Goal: Task Accomplishment & Management: Manage account settings

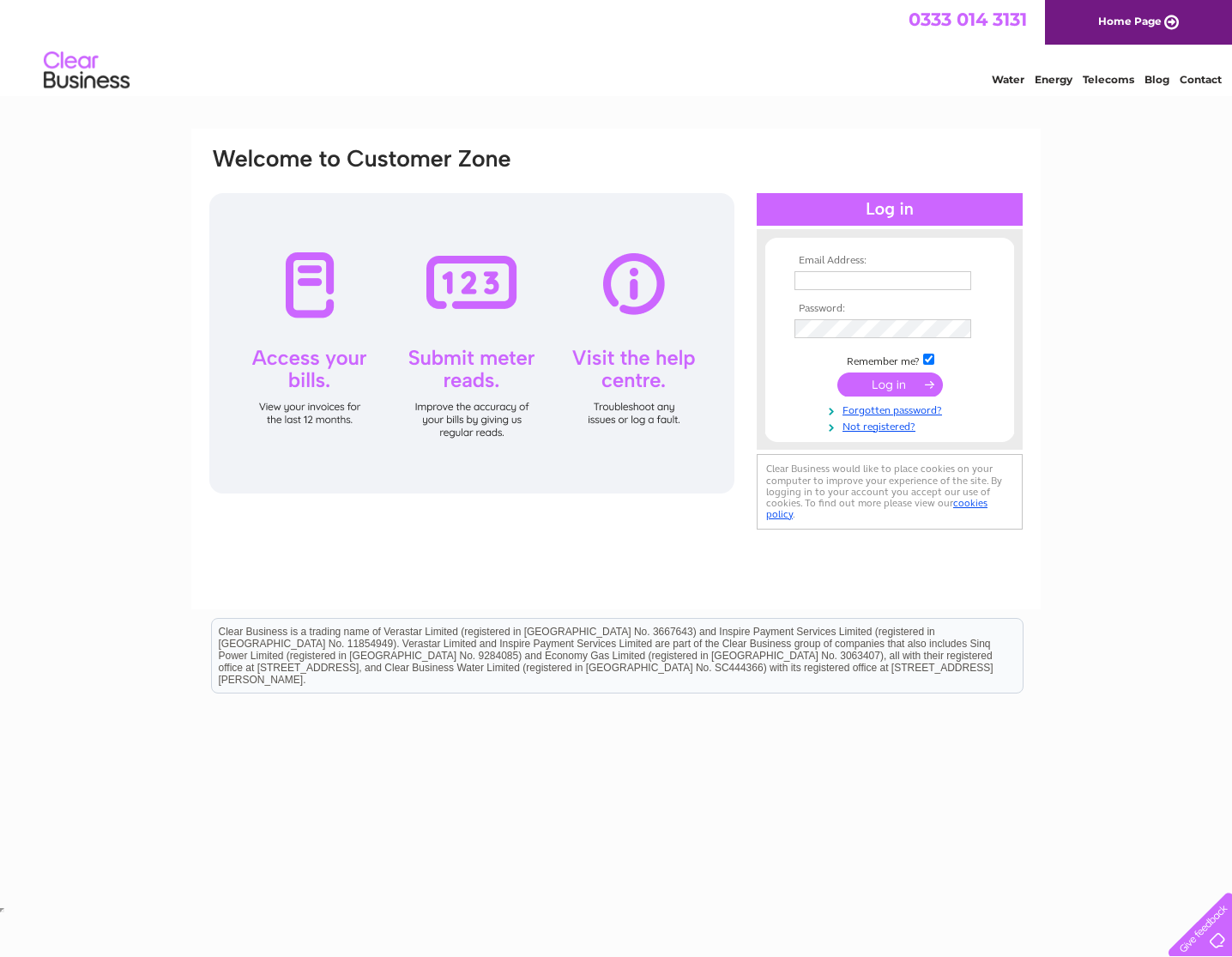
click at [841, 282] on input "text" at bounding box center [882, 281] width 177 height 19
type input "ally@townheadpetnpony.co.uk"
click at [875, 377] on input "submit" at bounding box center [890, 386] width 105 height 24
click at [886, 385] on input "submit" at bounding box center [890, 384] width 105 height 24
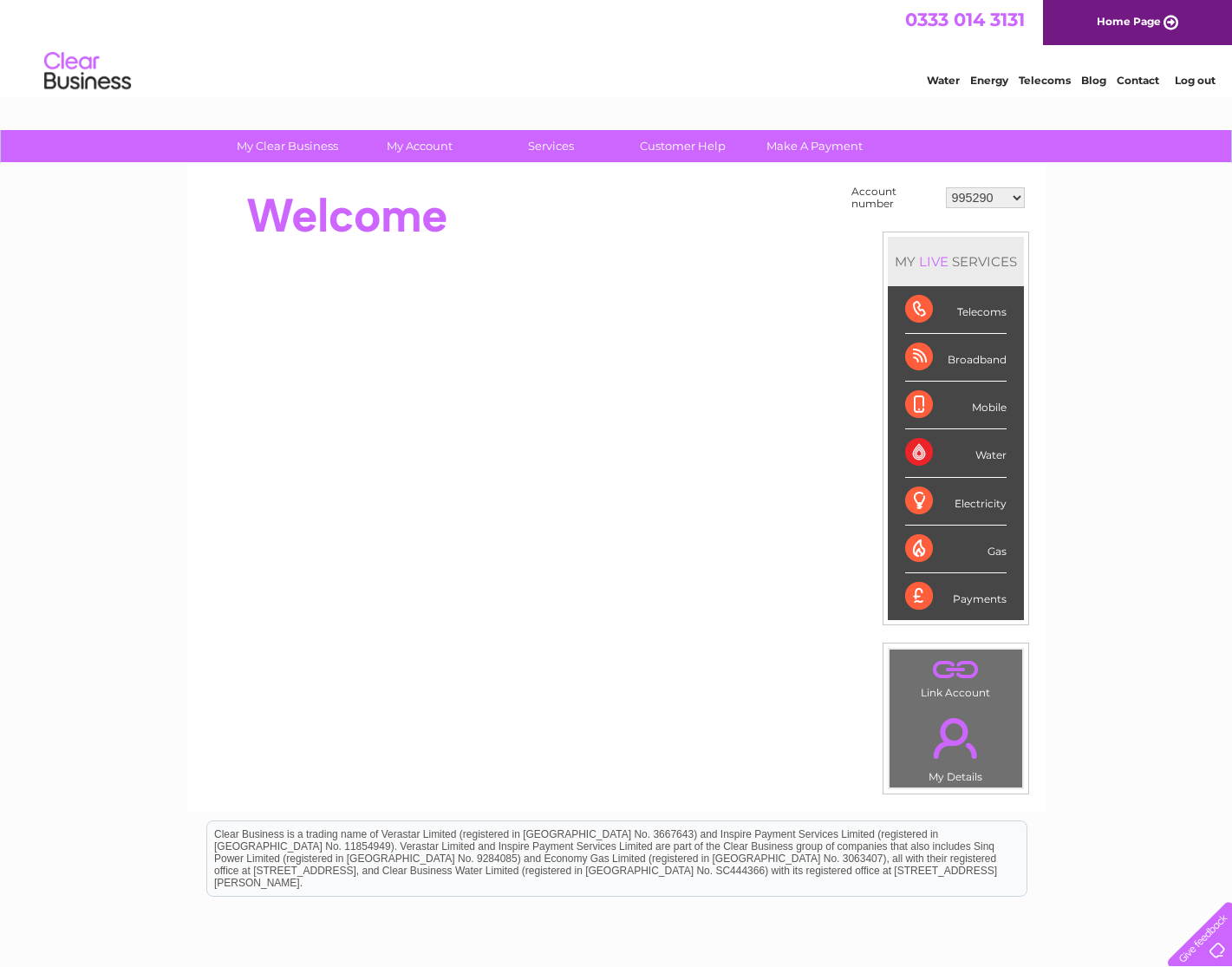
click at [982, 456] on div "Water" at bounding box center [956, 453] width 101 height 48
click at [922, 455] on div "Water" at bounding box center [956, 453] width 101 height 48
click at [1017, 196] on select "995290 1135644 30302330" at bounding box center [985, 198] width 79 height 21
select select "1135644"
click at [946, 188] on select "995290 1135644 30302330" at bounding box center [985, 198] width 79 height 21
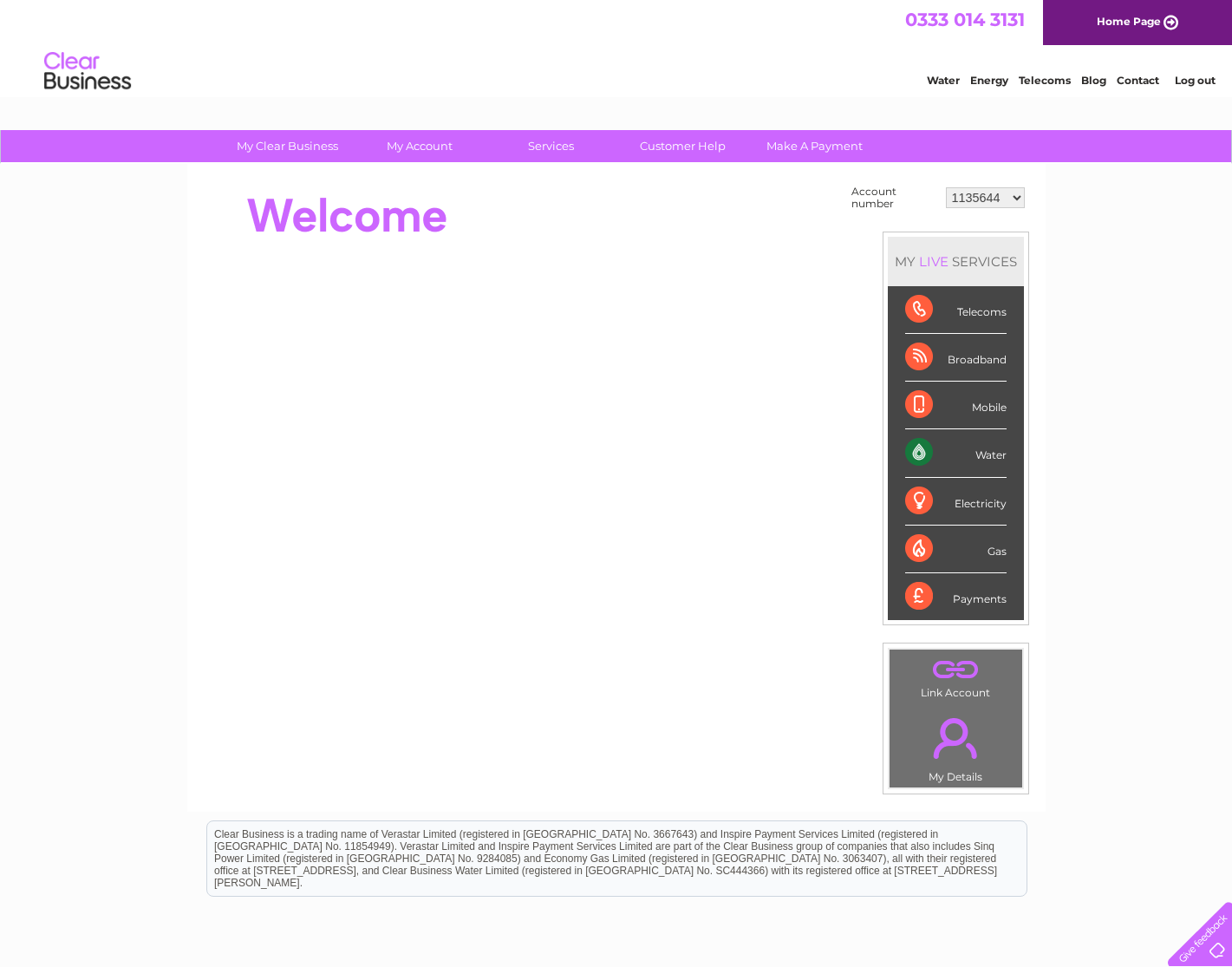
click at [922, 455] on div "Water" at bounding box center [956, 453] width 101 height 48
click at [912, 455] on div "Water" at bounding box center [956, 453] width 101 height 48
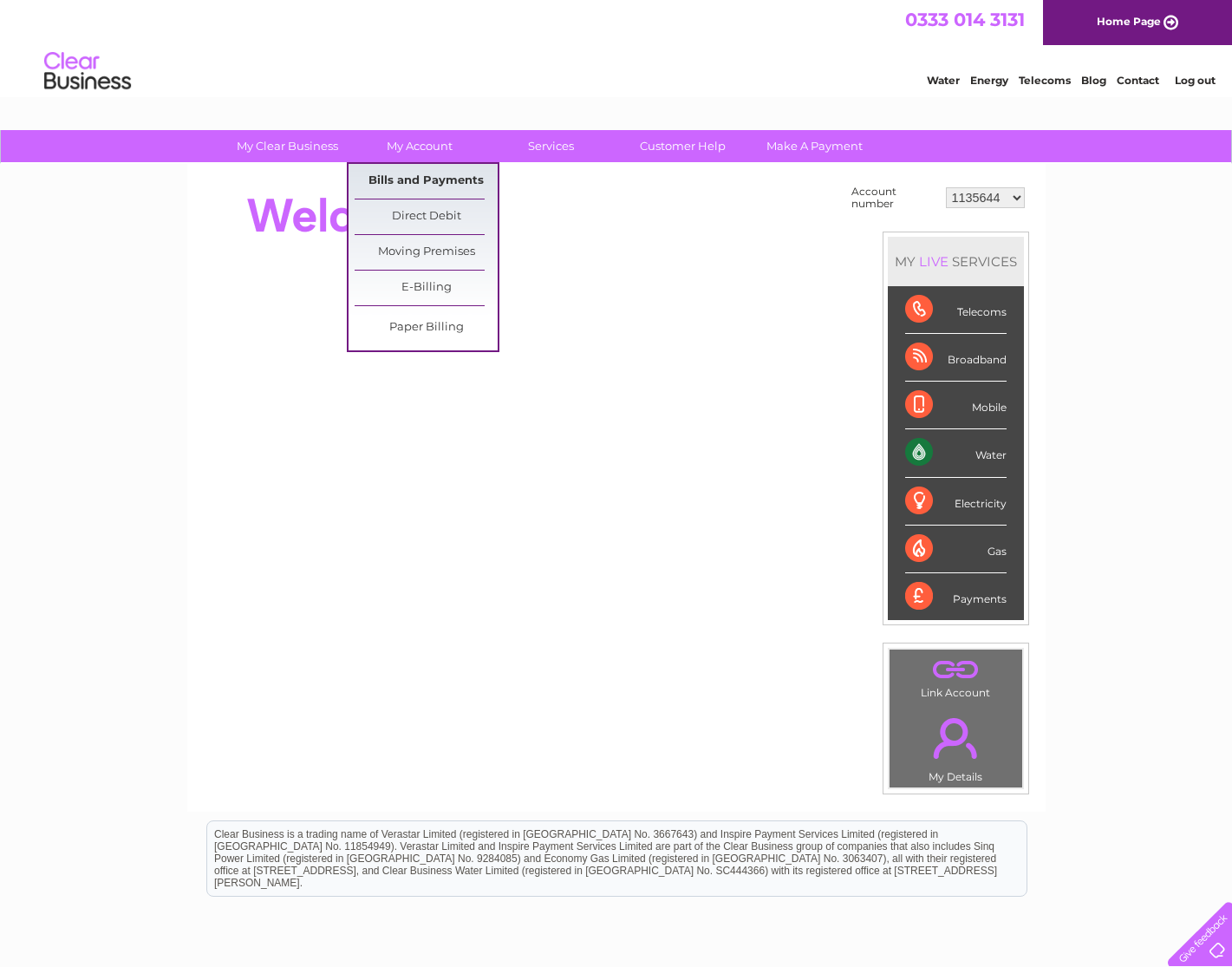
click at [399, 175] on link "Bills and Payments" at bounding box center [426, 182] width 143 height 35
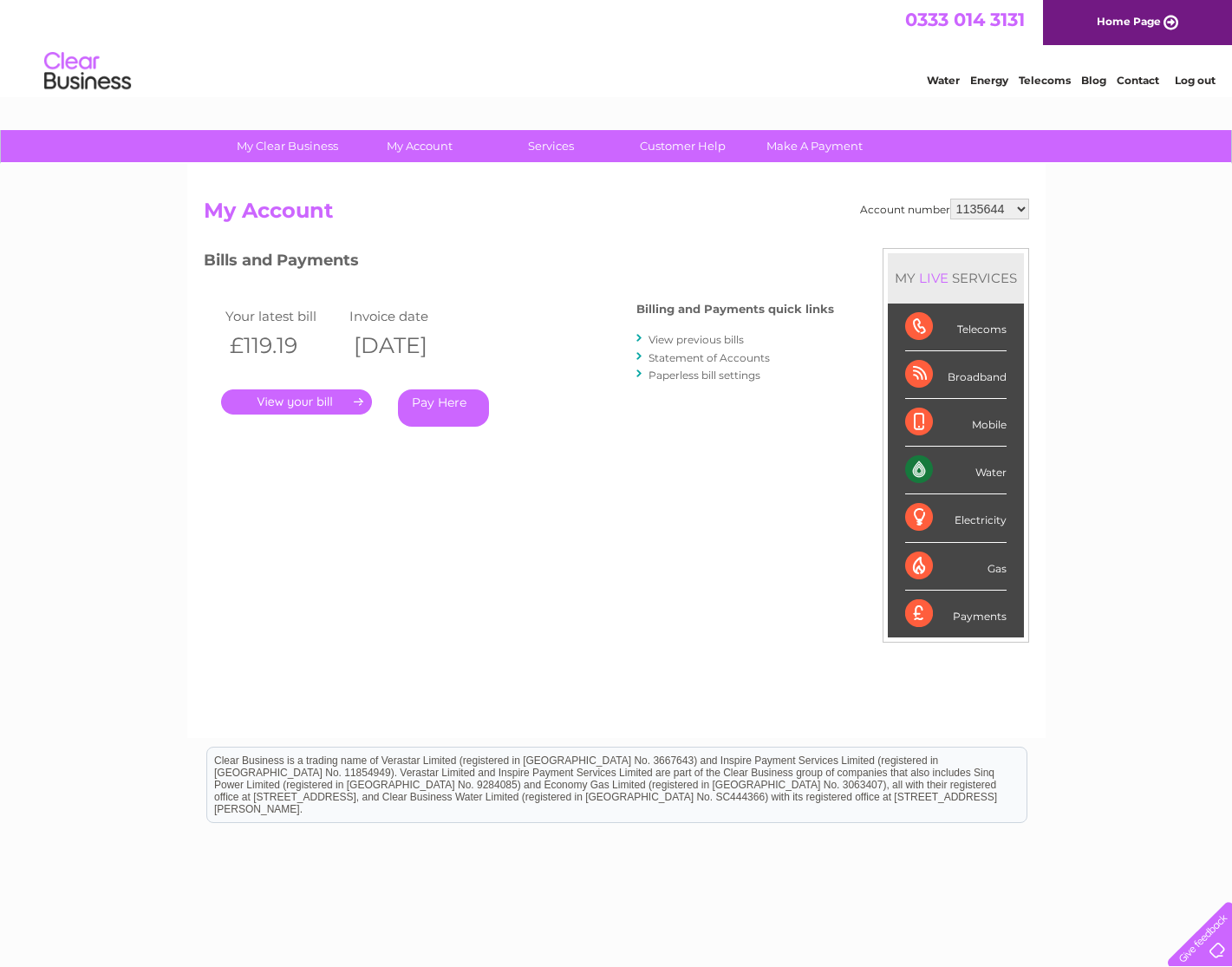
click at [323, 401] on link "." at bounding box center [296, 401] width 151 height 25
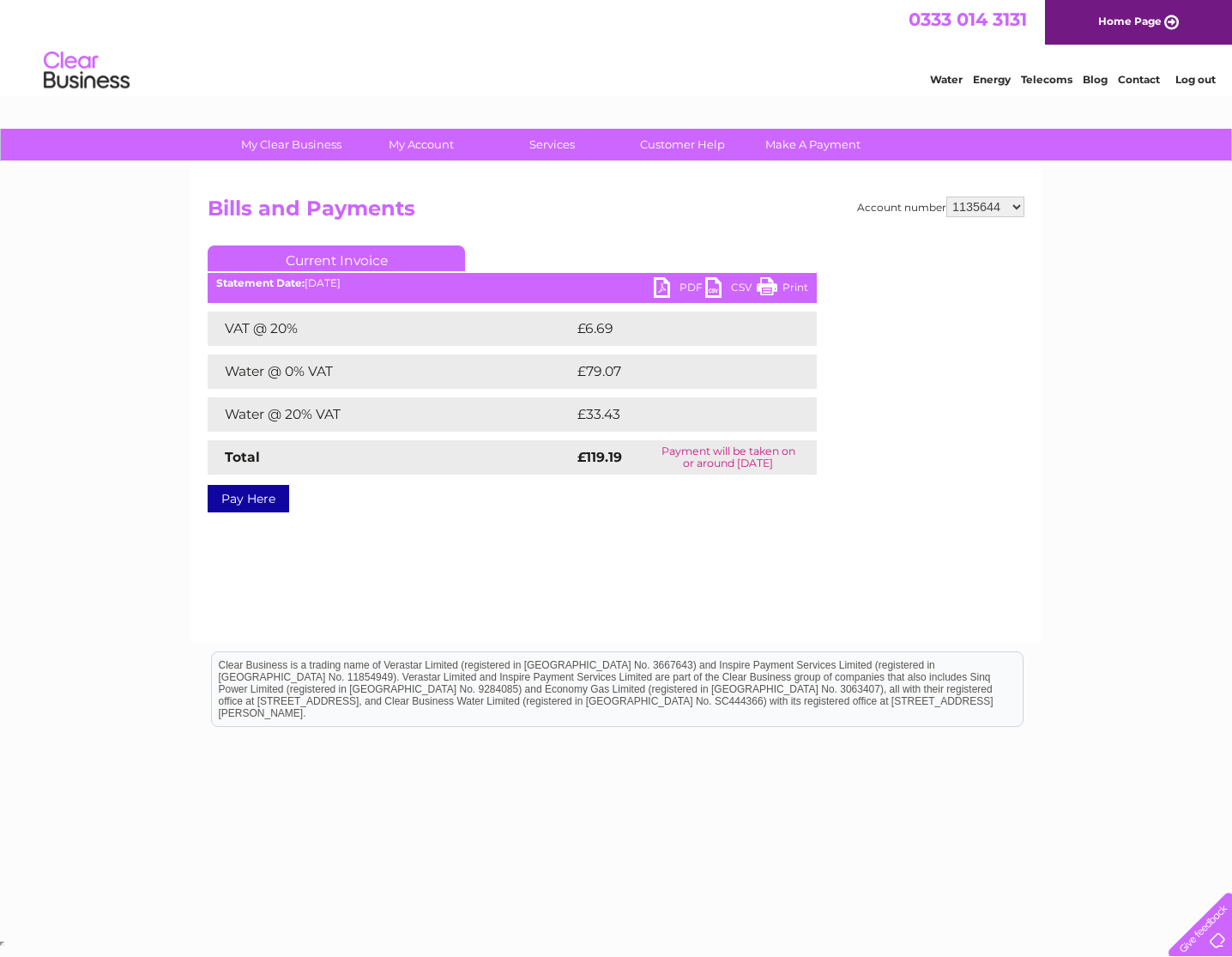
click at [668, 282] on link "PDF" at bounding box center [679, 289] width 52 height 25
click at [665, 286] on link "PDF" at bounding box center [679, 289] width 52 height 25
click at [692, 287] on link "PDF" at bounding box center [679, 289] width 52 height 25
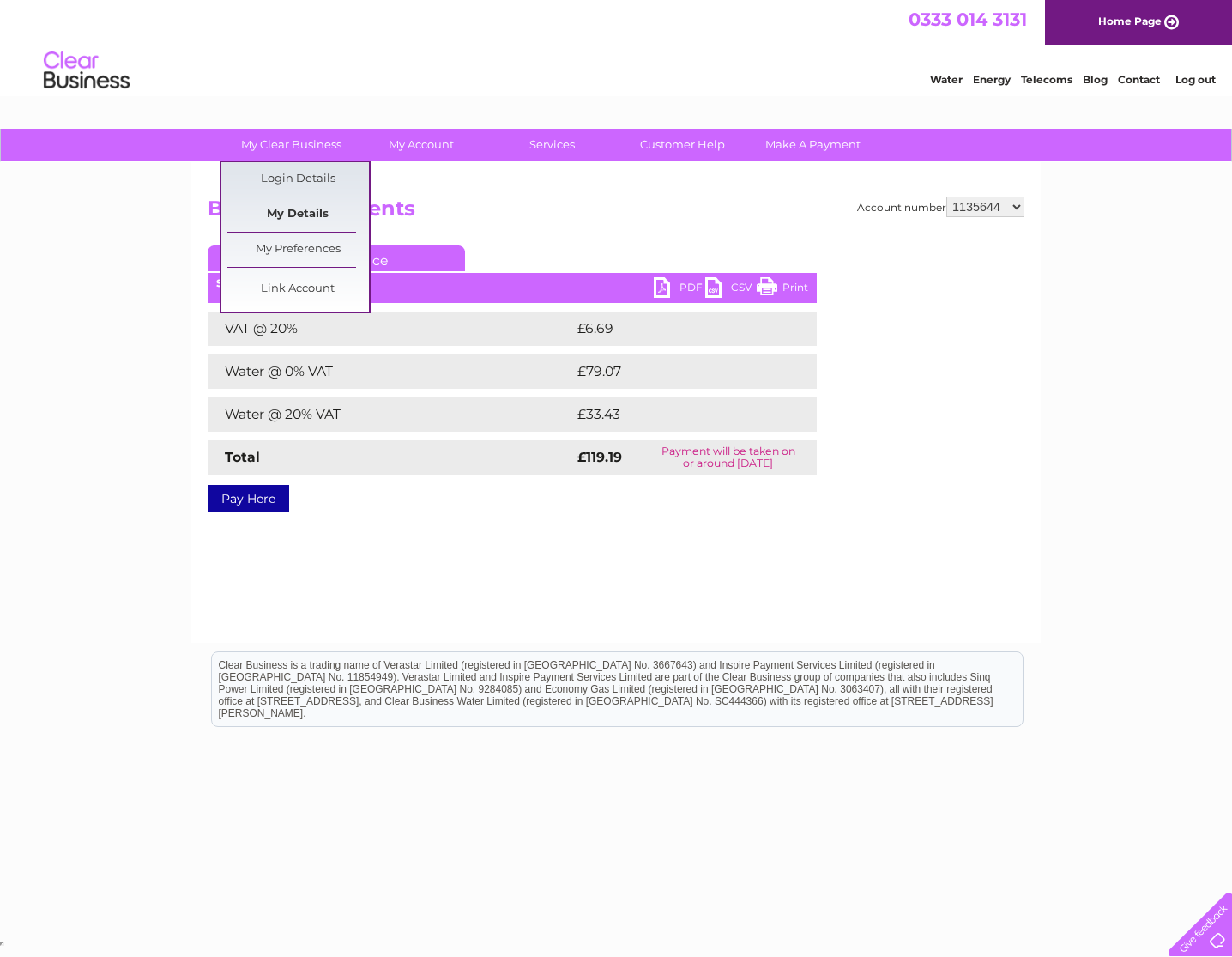
click at [302, 212] on link "My Details" at bounding box center [298, 215] width 142 height 35
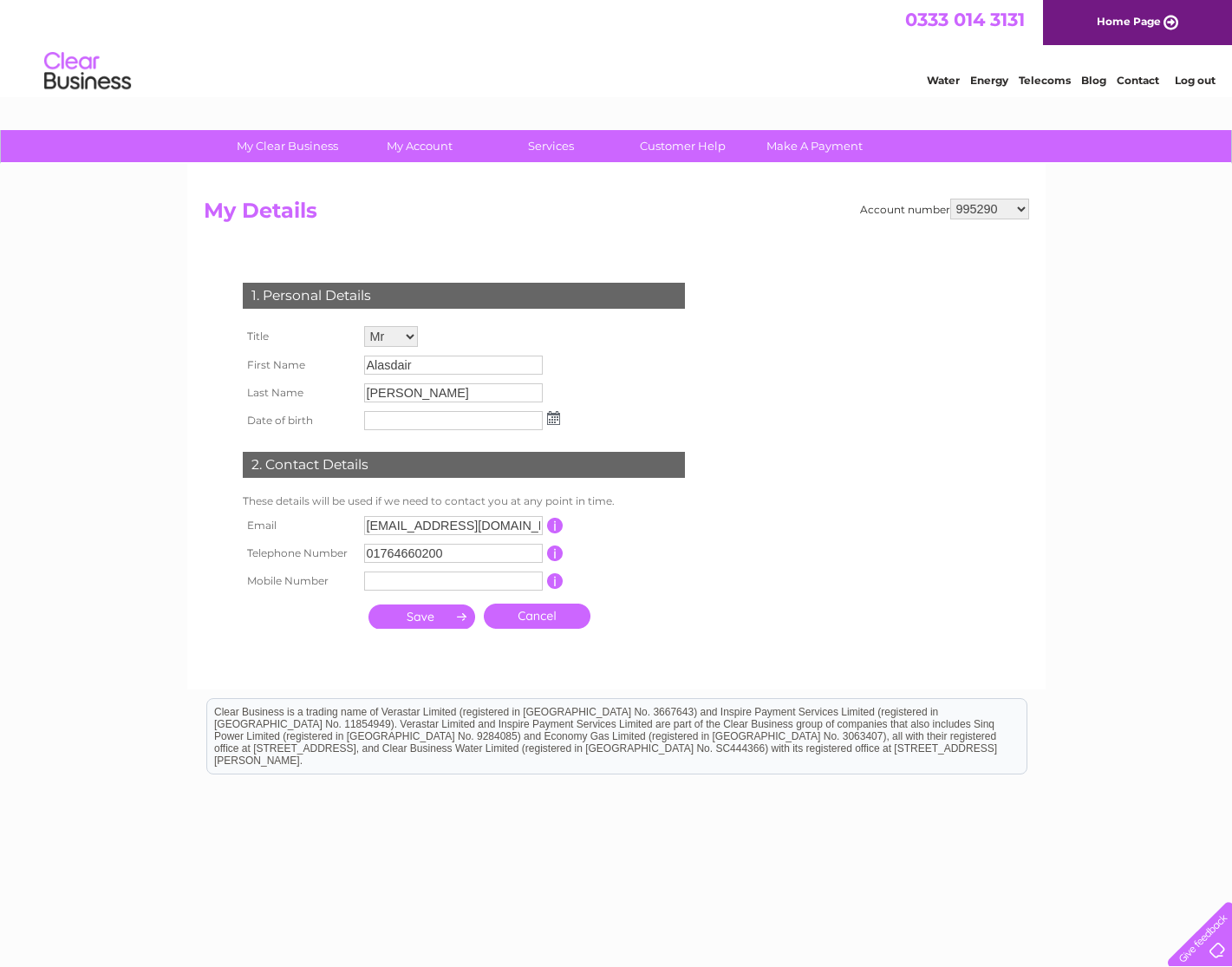
click at [1017, 205] on select "995290 1135644 30302330" at bounding box center [989, 209] width 79 height 21
select select "1135644"
click at [950, 199] on select "995290 1135644 30302330" at bounding box center [989, 209] width 79 height 21
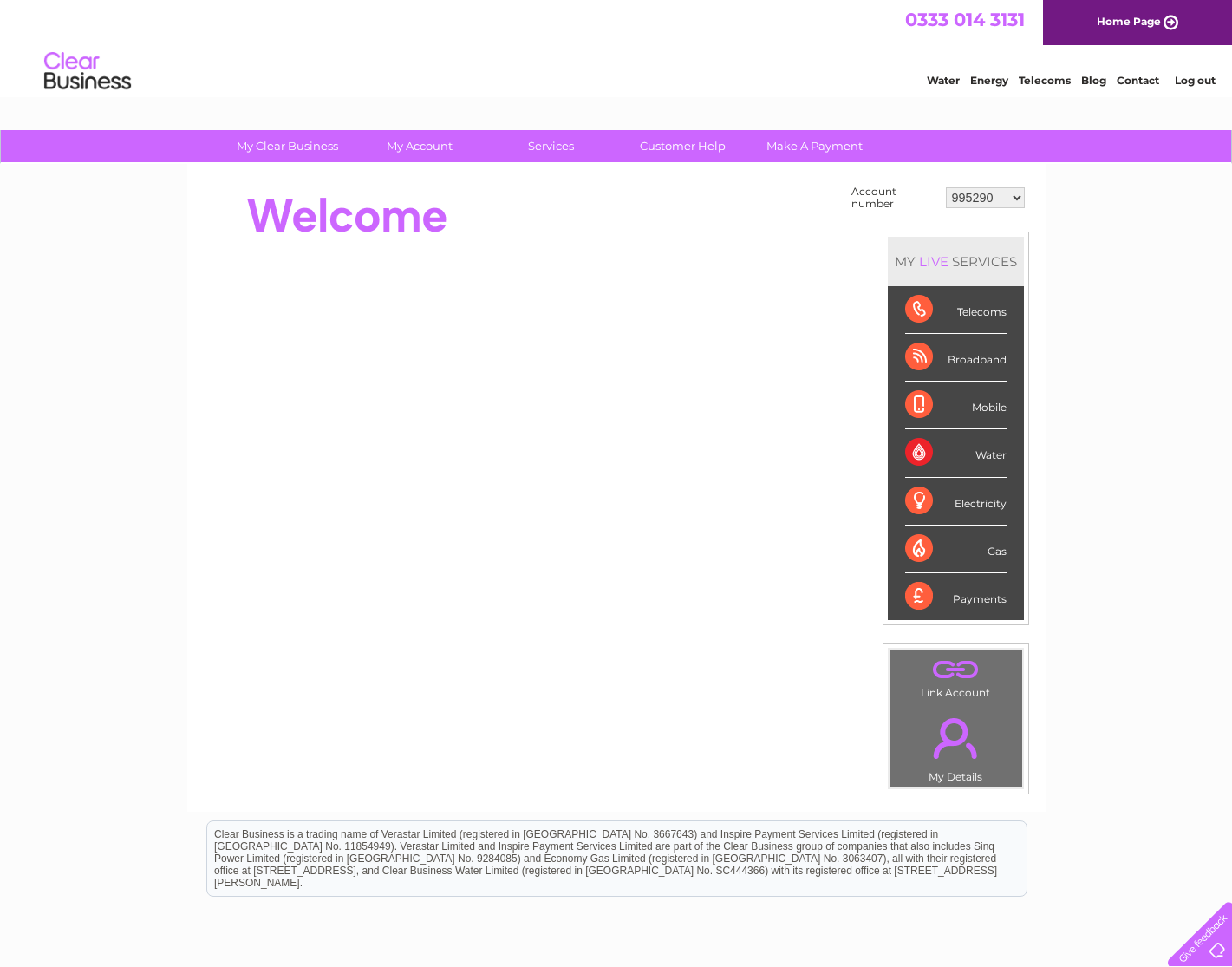
click at [914, 449] on div "Water" at bounding box center [956, 453] width 101 height 48
click at [1016, 197] on select "995290 1135644 30302330" at bounding box center [985, 198] width 79 height 21
select select "1135644"
click at [946, 188] on select "995290 1135644 30302330" at bounding box center [985, 198] width 79 height 21
click at [916, 453] on div "Water" at bounding box center [956, 453] width 101 height 48
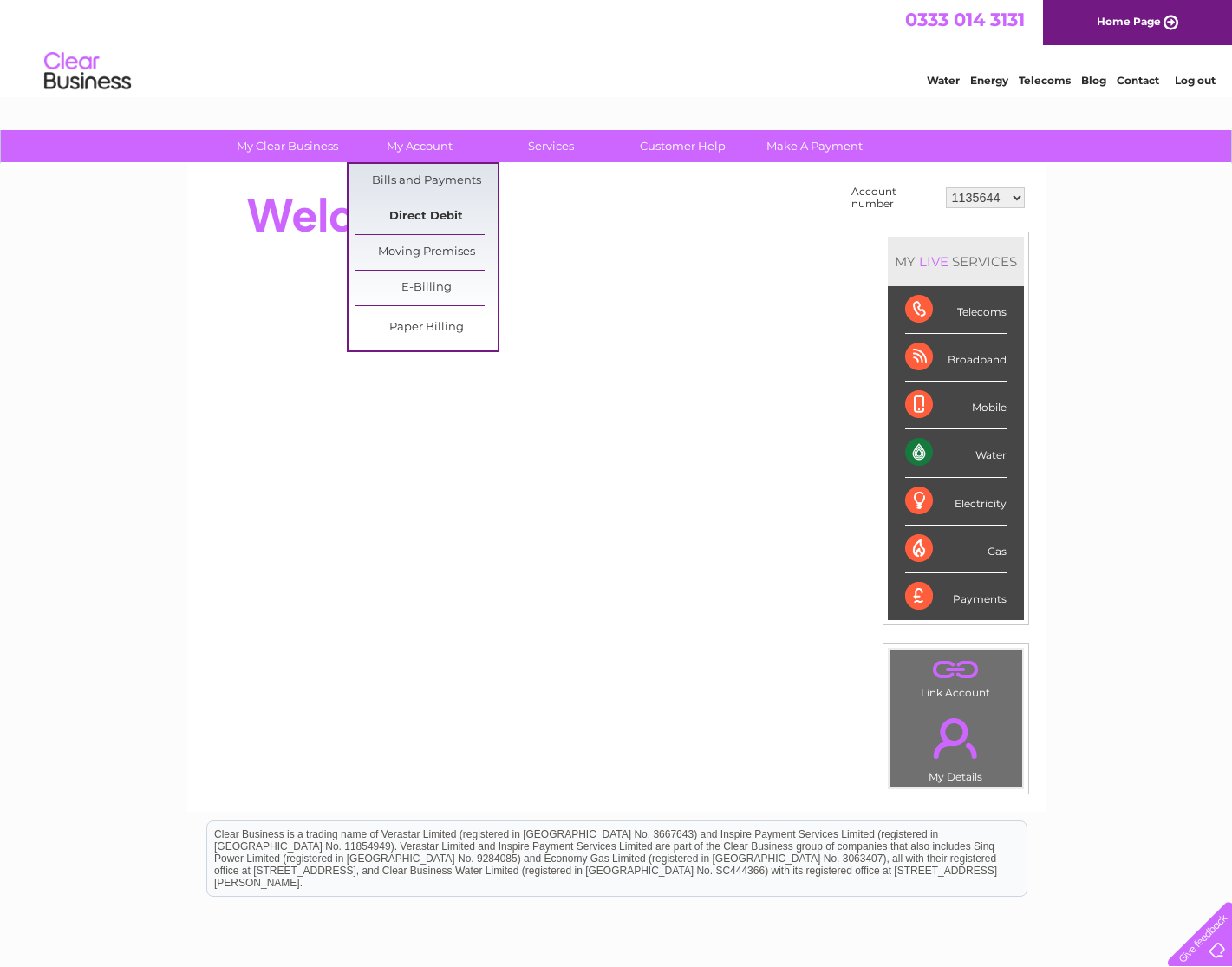
click at [407, 209] on link "Direct Debit" at bounding box center [426, 217] width 143 height 35
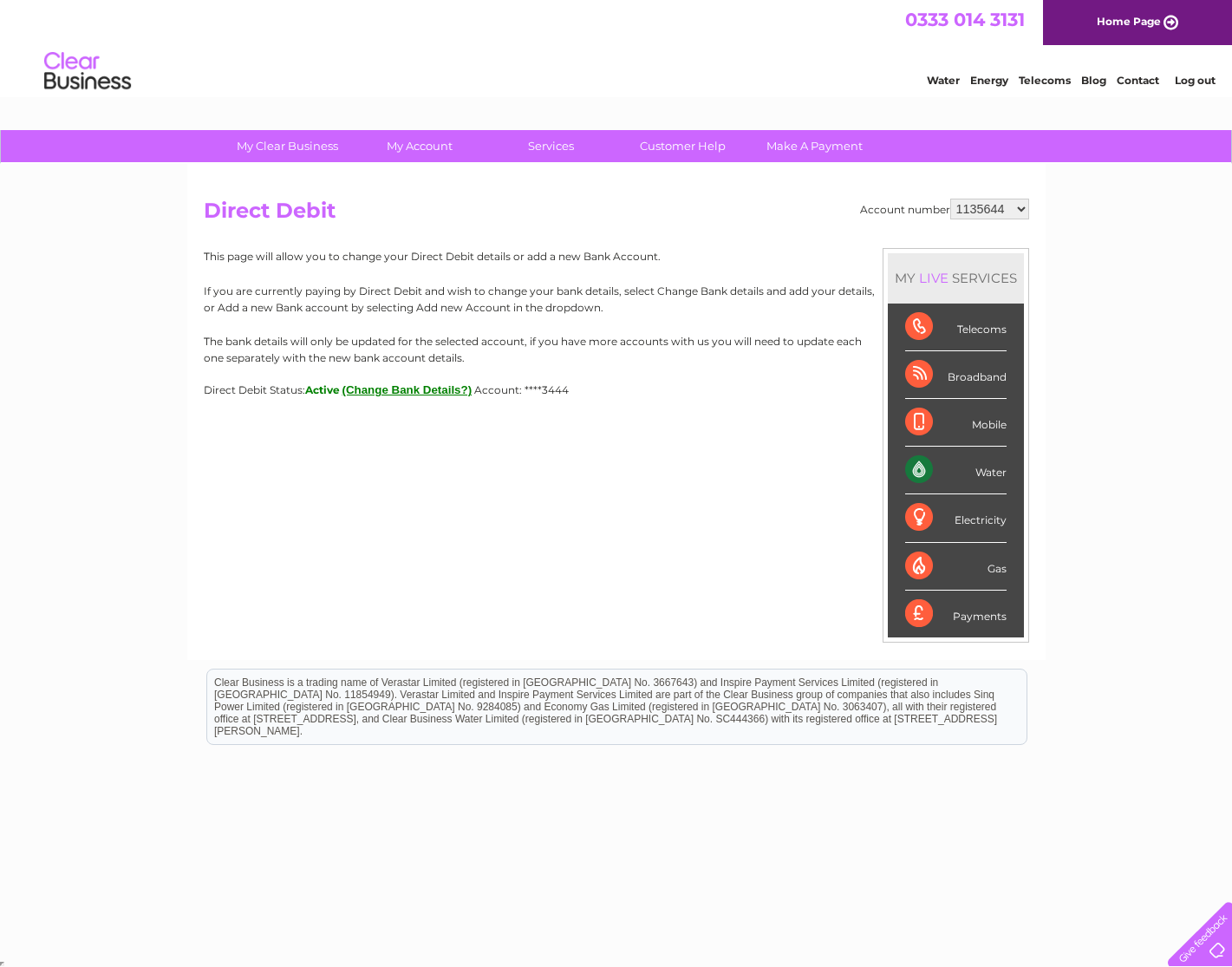
click at [423, 388] on button "(Change Bank Details?)" at bounding box center [407, 389] width 130 height 13
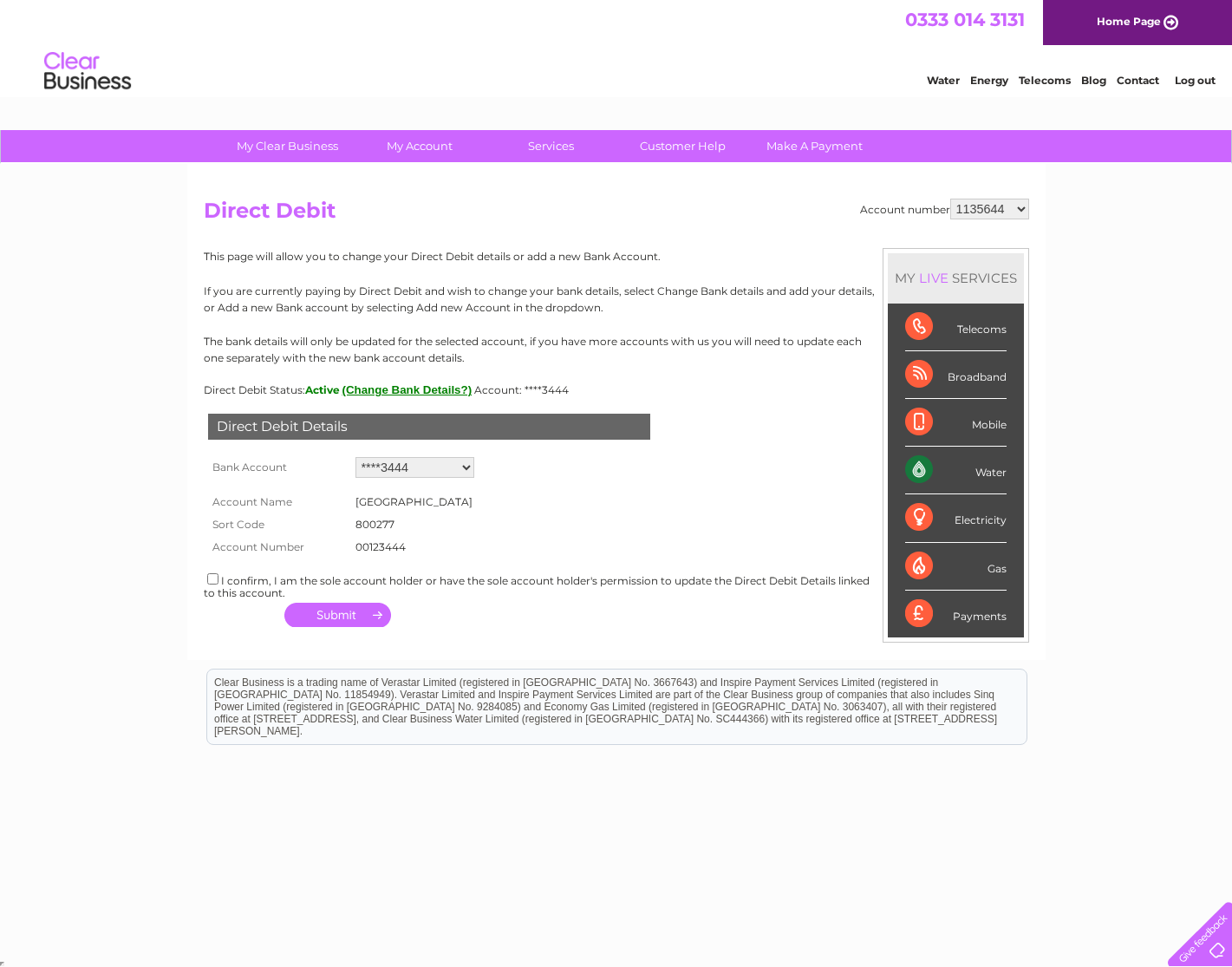
click at [463, 465] on select "Add new account ****3444" at bounding box center [414, 468] width 119 height 21
select select "0"
click at [355, 457] on select "Add new account ****3444" at bounding box center [414, 468] width 119 height 21
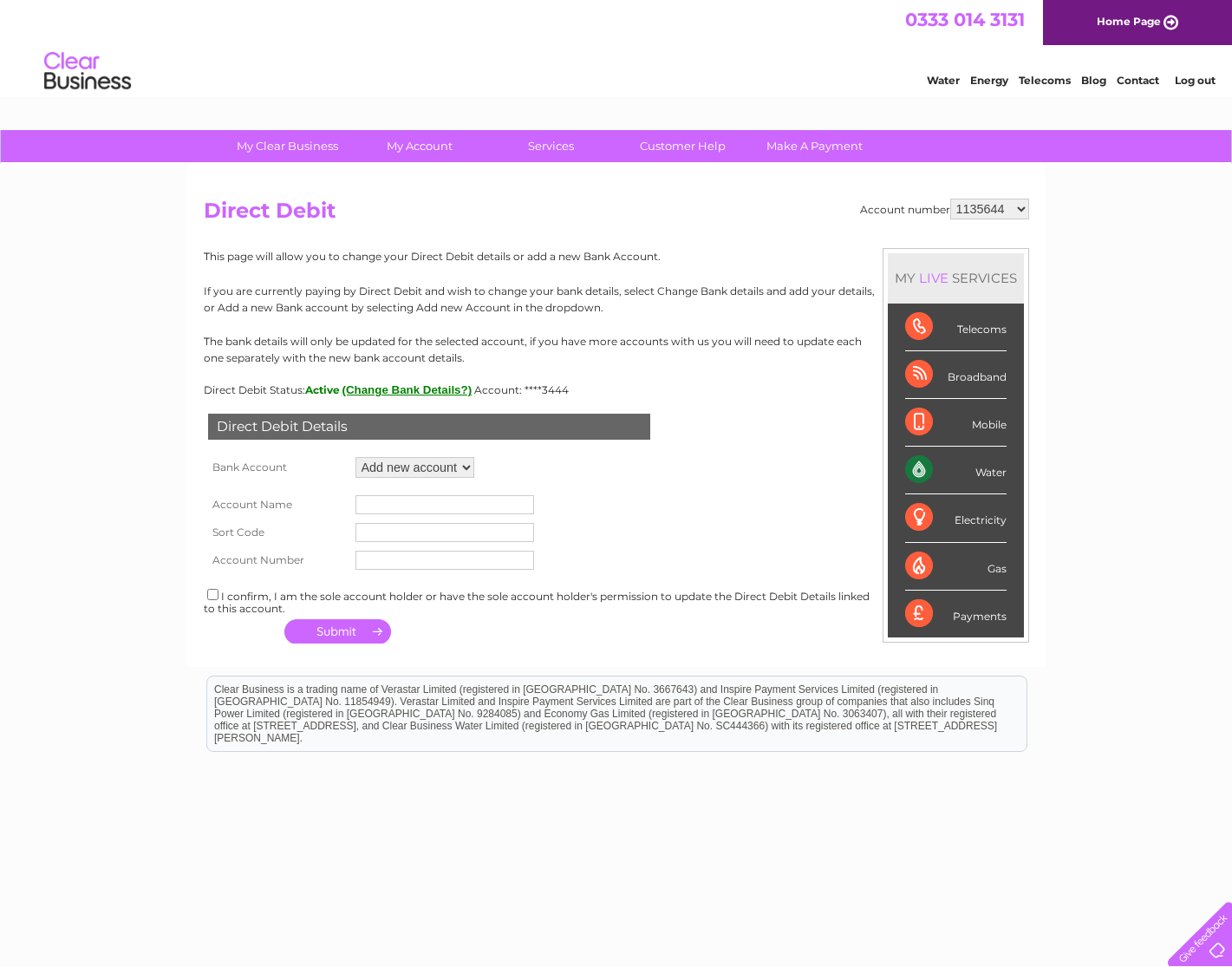
drag, startPoint x: 207, startPoint y: 596, endPoint x: 234, endPoint y: 607, distance: 29.2
click at [209, 597] on input "checkbox" at bounding box center [213, 594] width 11 height 11
checkbox input "true"
click at [355, 633] on button "button" at bounding box center [338, 632] width 106 height 24
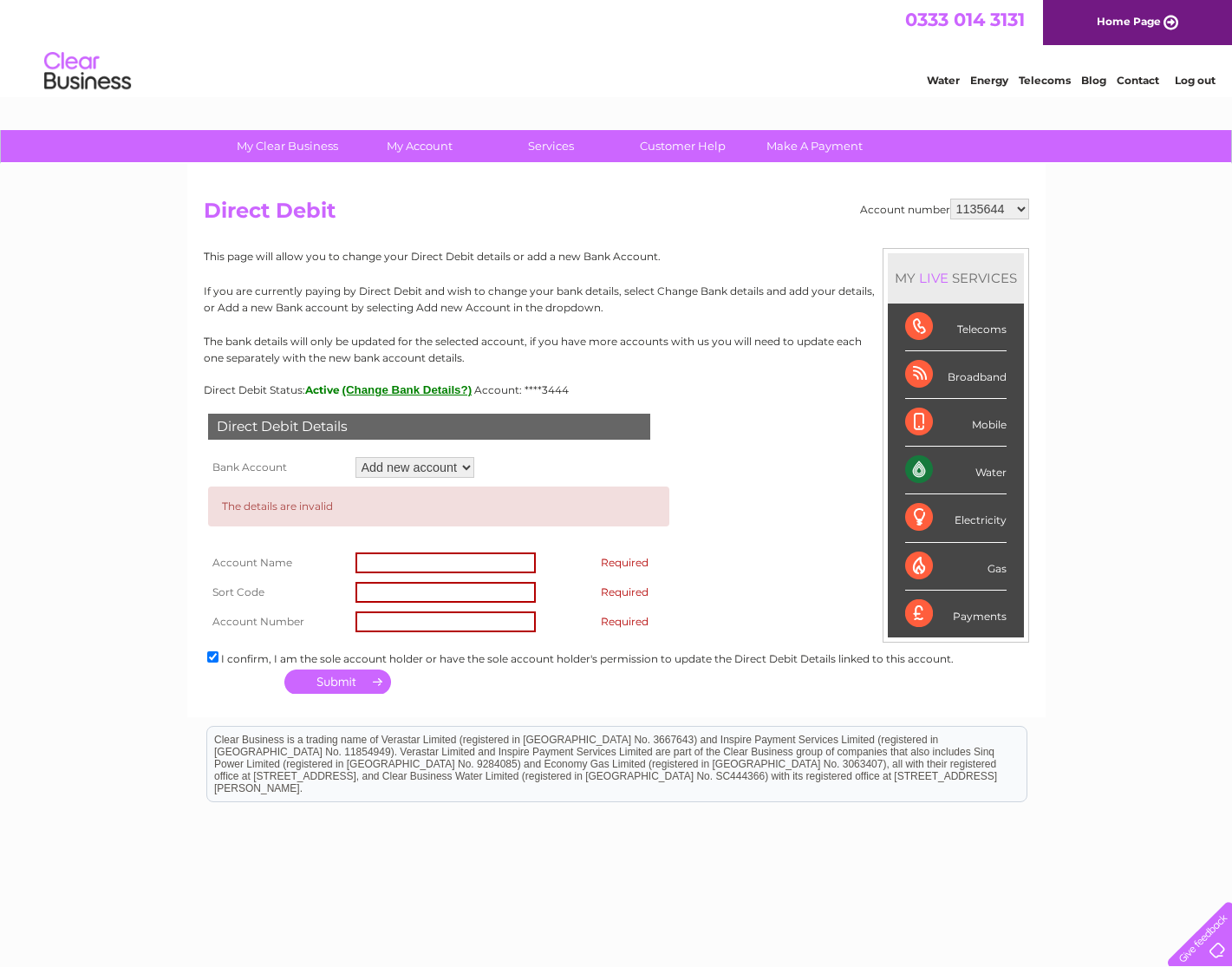
scroll to position [17, 0]
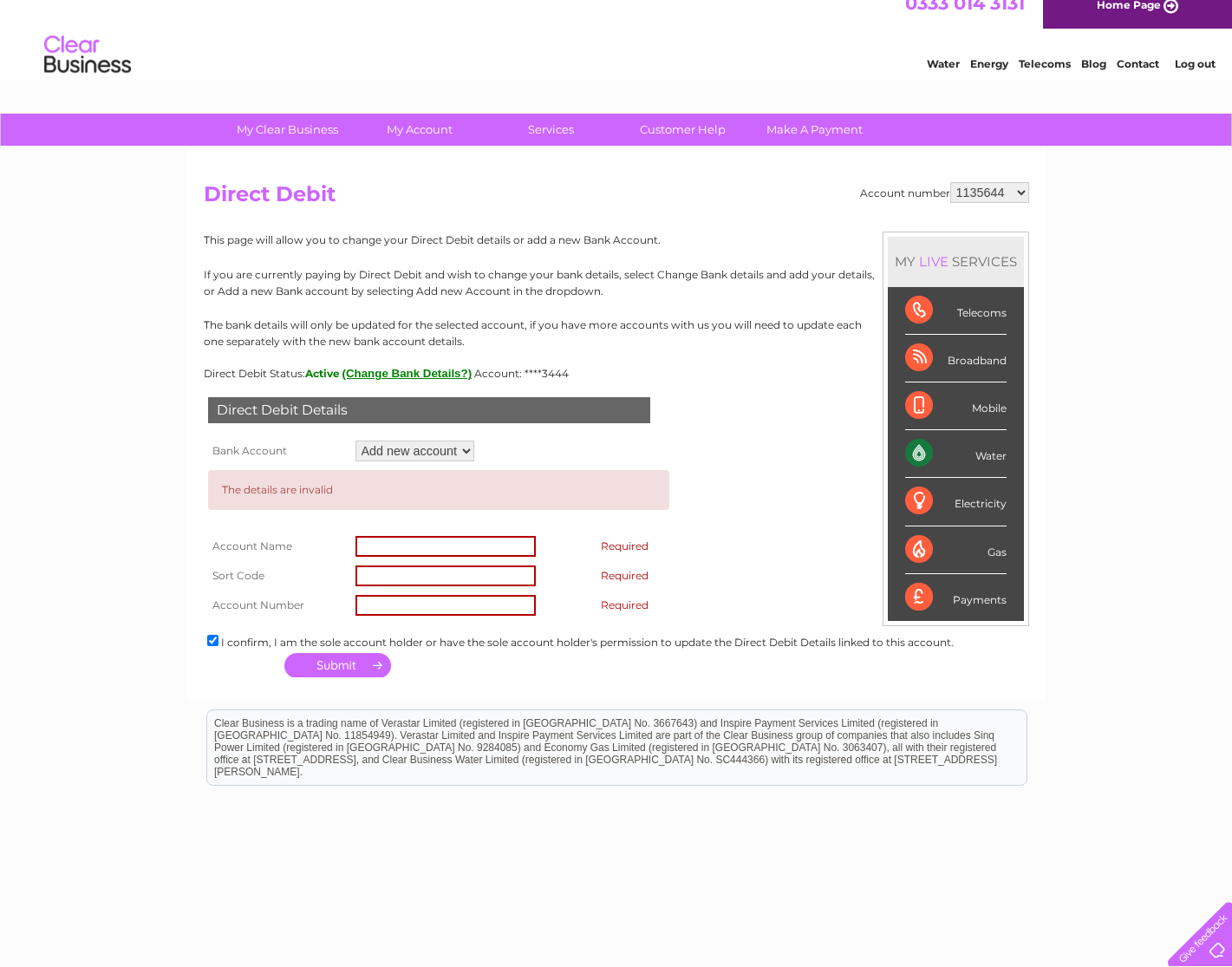
click at [464, 449] on select "Add new account ****3444" at bounding box center [414, 451] width 119 height 21
select select "1157743"
click at [355, 441] on select "Add new account ****3444" at bounding box center [414, 451] width 119 height 21
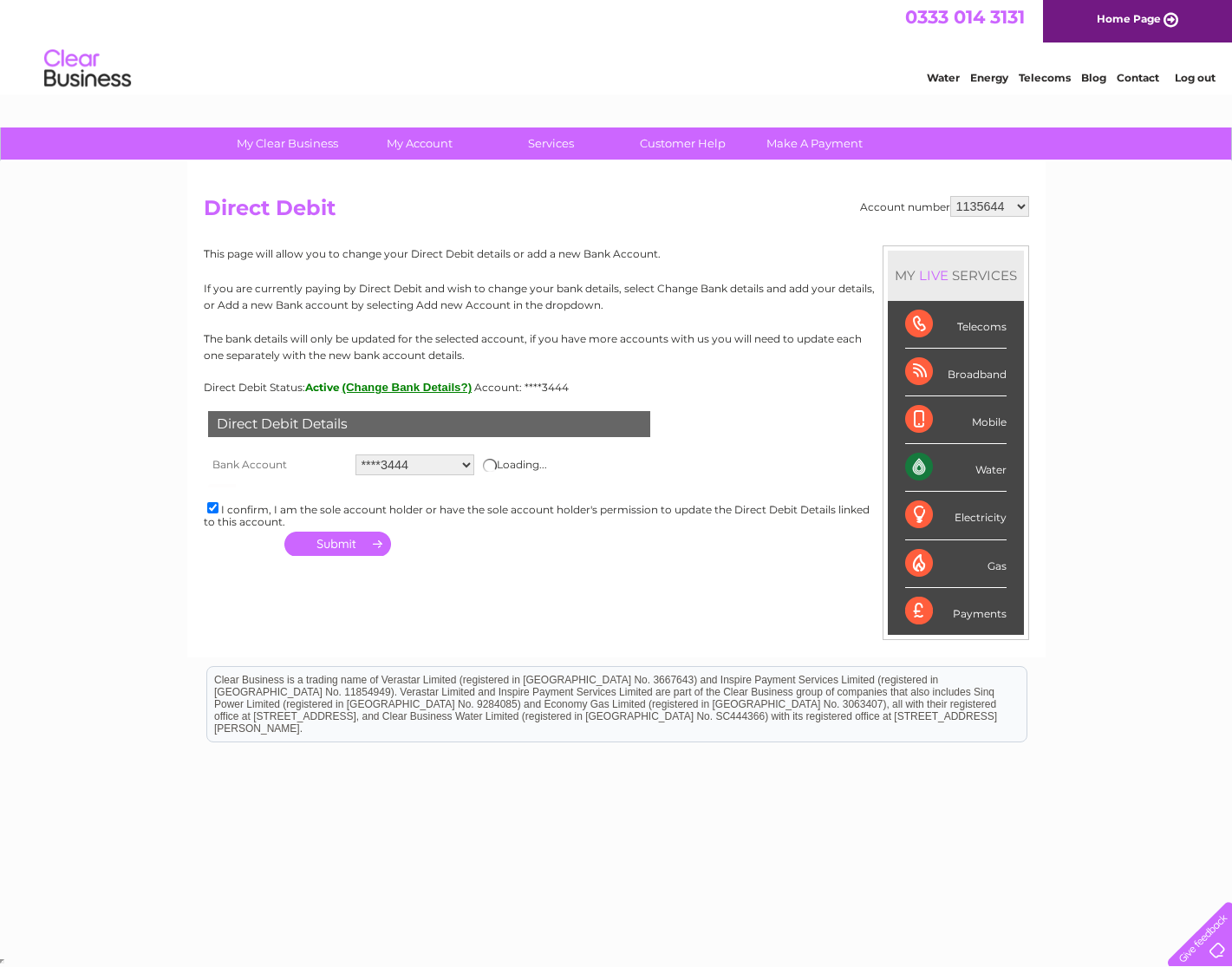
scroll to position [3, 0]
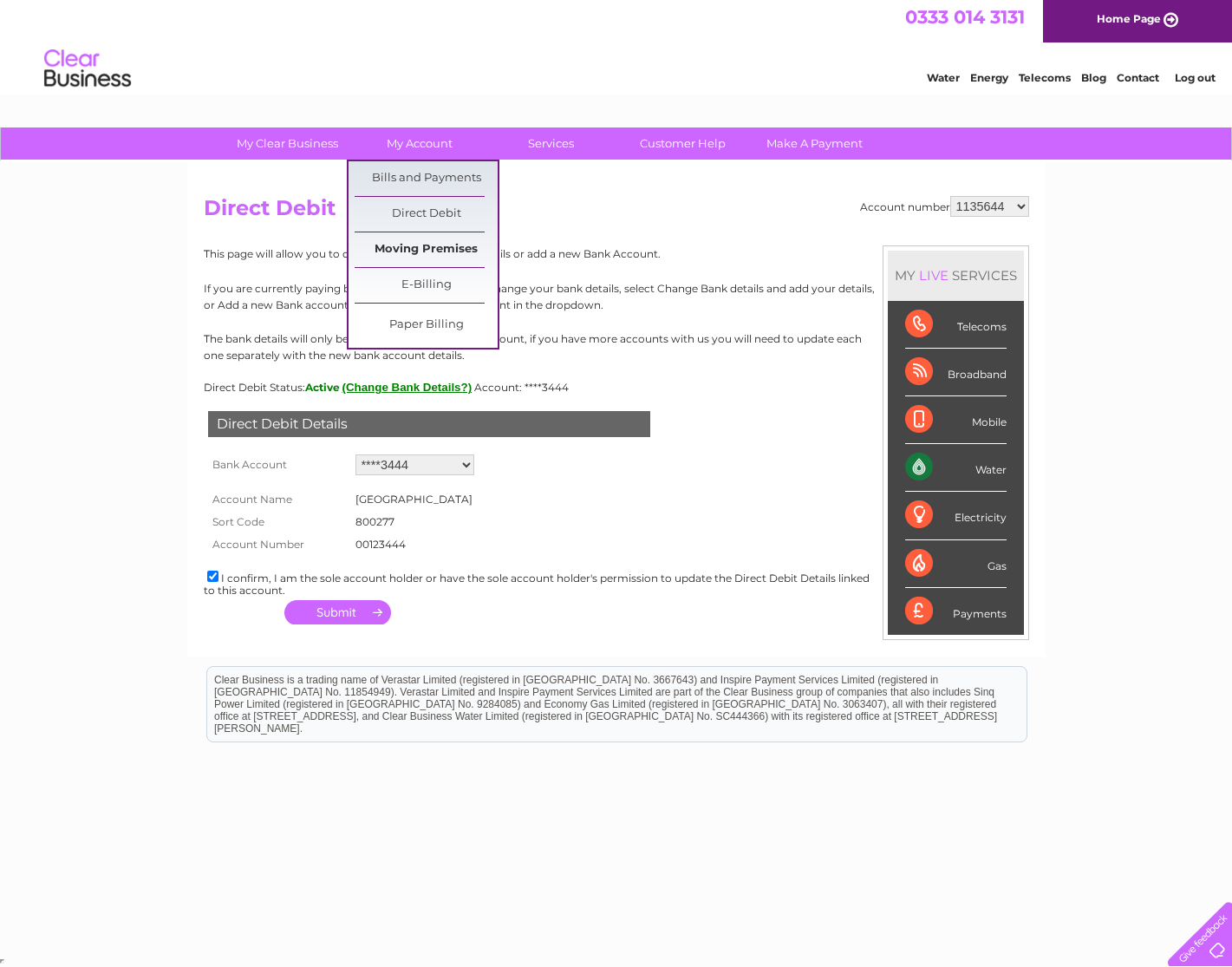
click at [413, 244] on link "Moving Premises" at bounding box center [426, 250] width 143 height 35
click at [419, 251] on link "Moving Premises" at bounding box center [426, 250] width 143 height 35
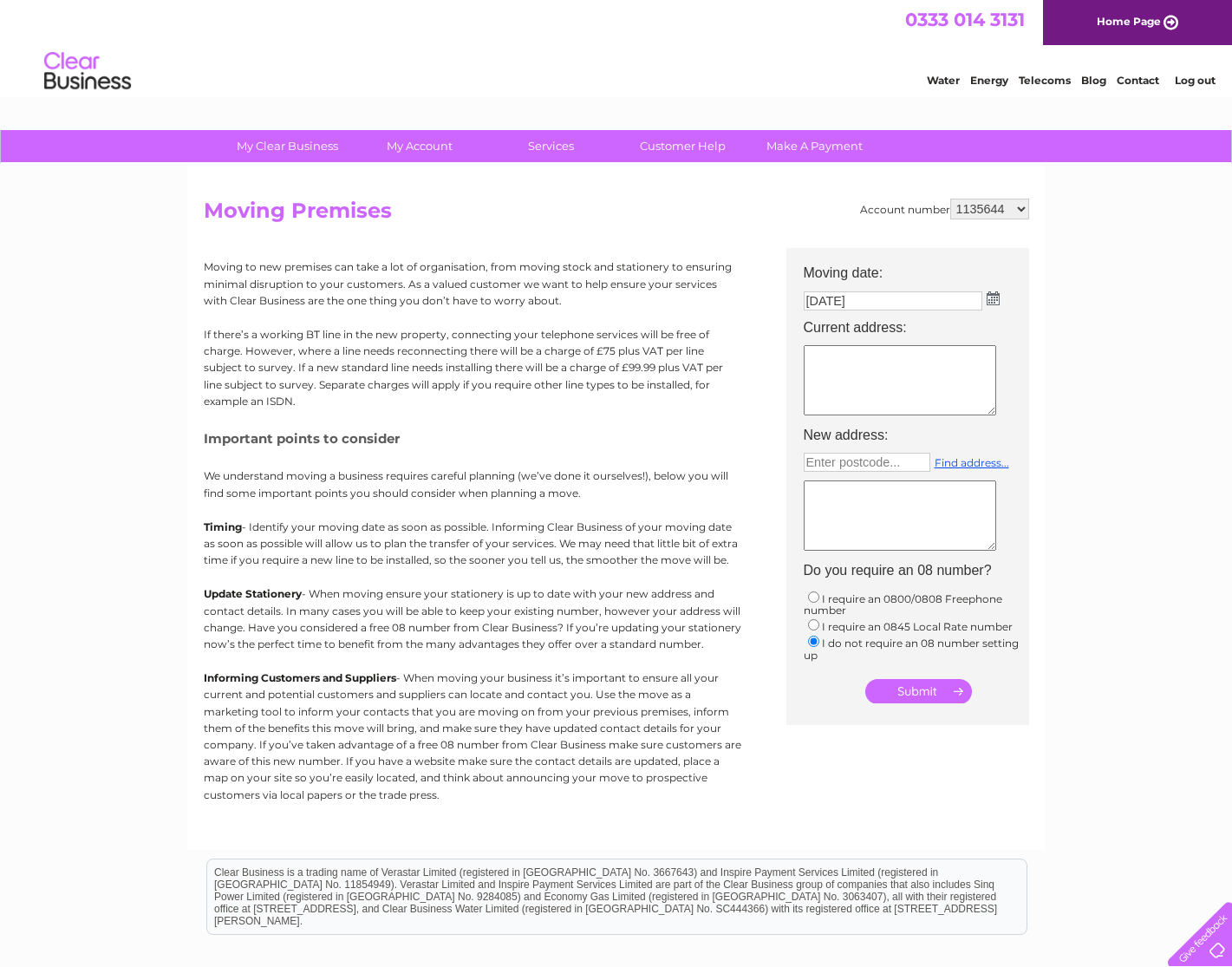
click at [823, 358] on textarea at bounding box center [900, 381] width 193 height 70
click at [859, 356] on textarea "154 G High Street" at bounding box center [900, 381] width 193 height 70
click at [814, 368] on textarea "154 High Street" at bounding box center [900, 381] width 193 height 70
type textarea "154 High Street Auchterarder"
type input "Enter postcode..."
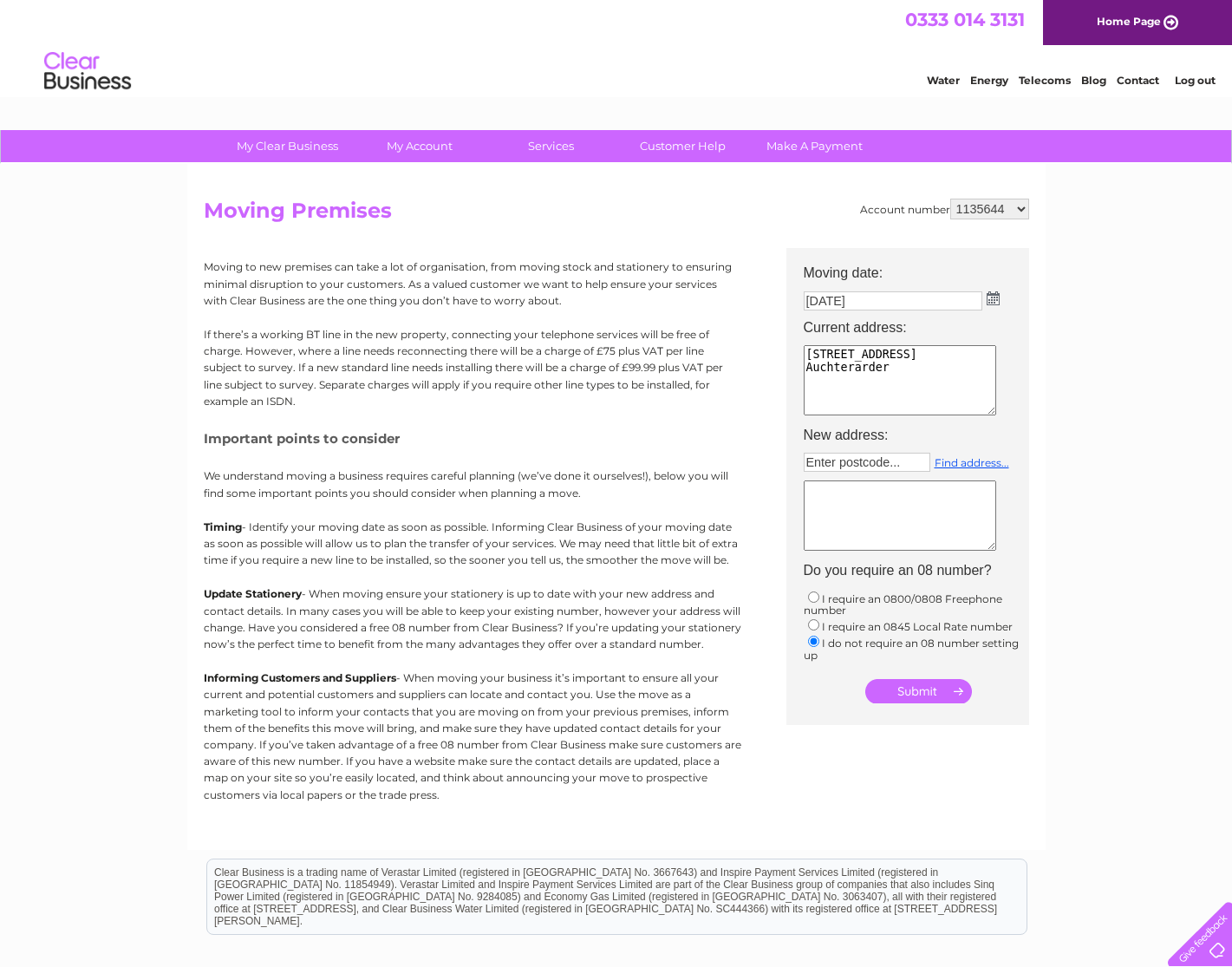
click at [807, 382] on textarea "154 High Street Auchterarder" at bounding box center [900, 381] width 193 height 70
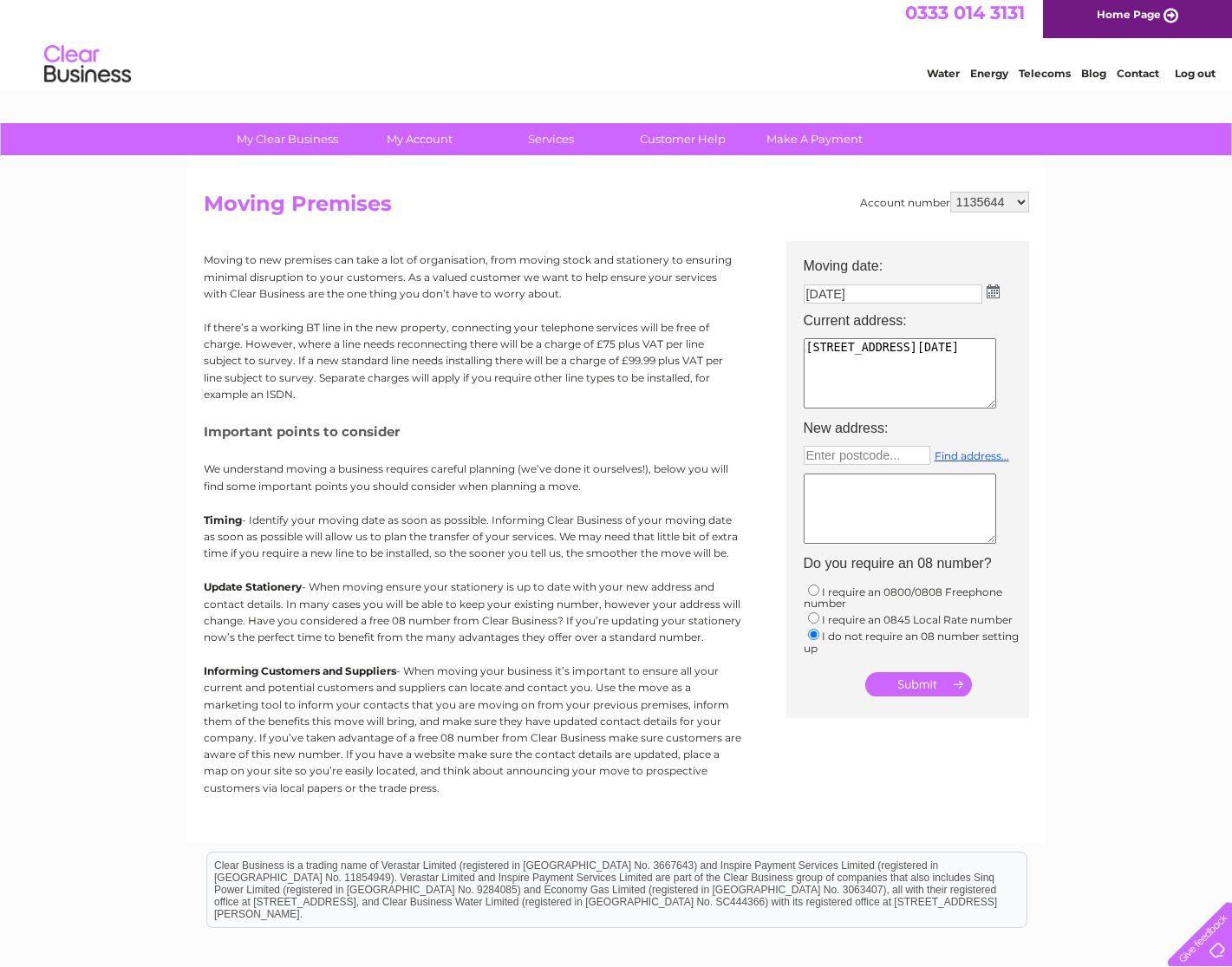
scroll to position [23, 0]
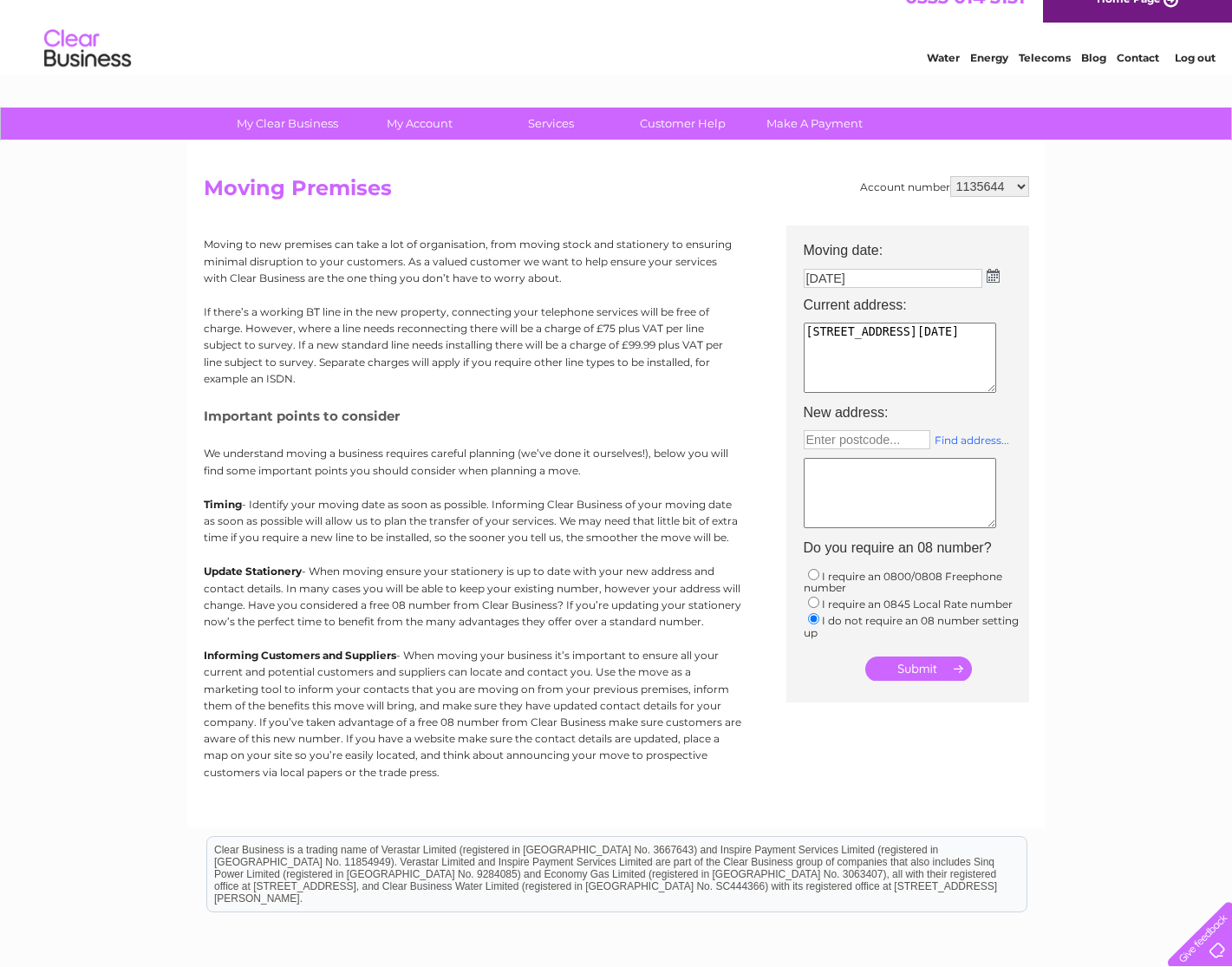
type textarea "154 High Street Auchterarder PH3 1AD"
click at [988, 436] on link "Find address..." at bounding box center [971, 440] width 74 height 13
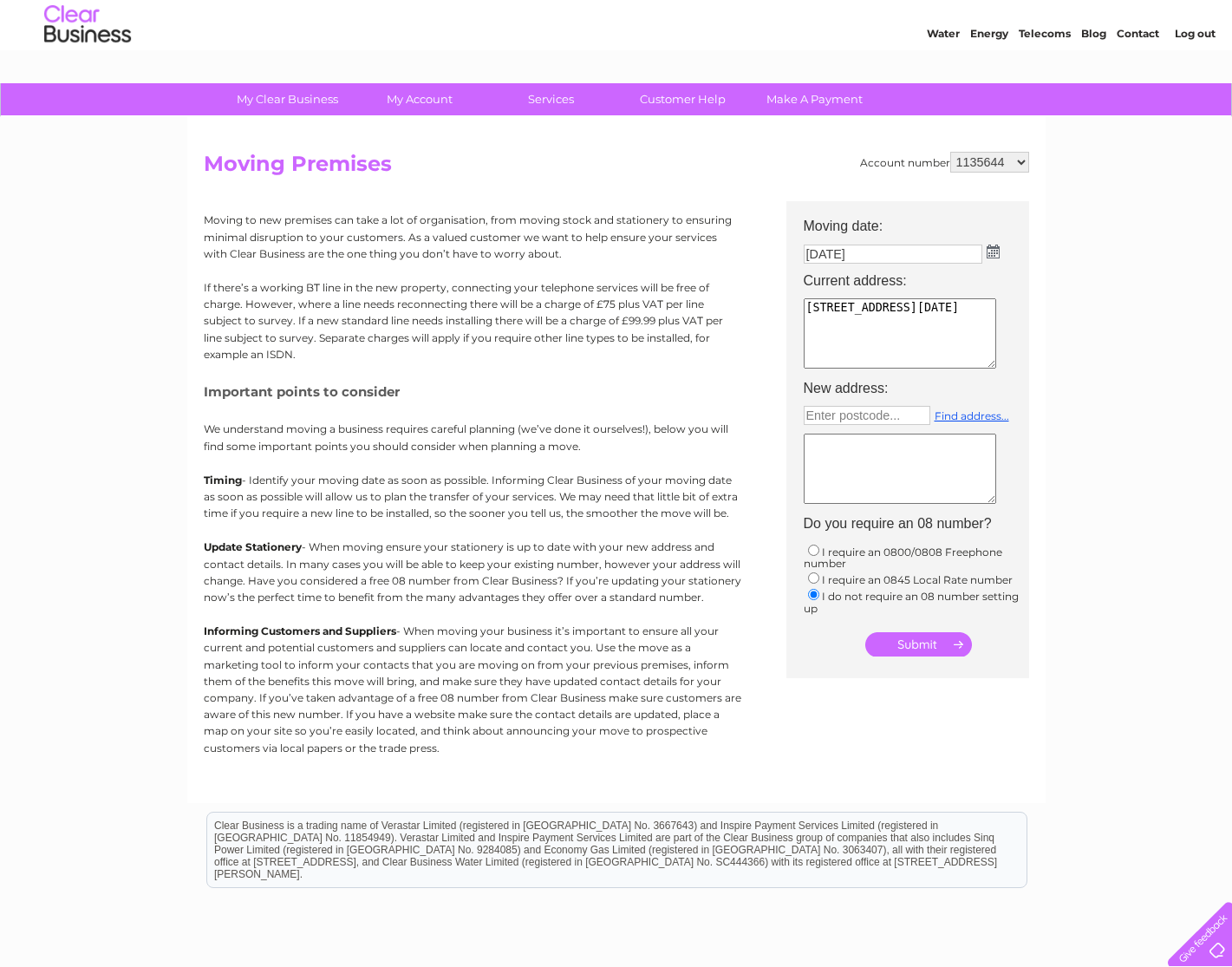
scroll to position [0, 0]
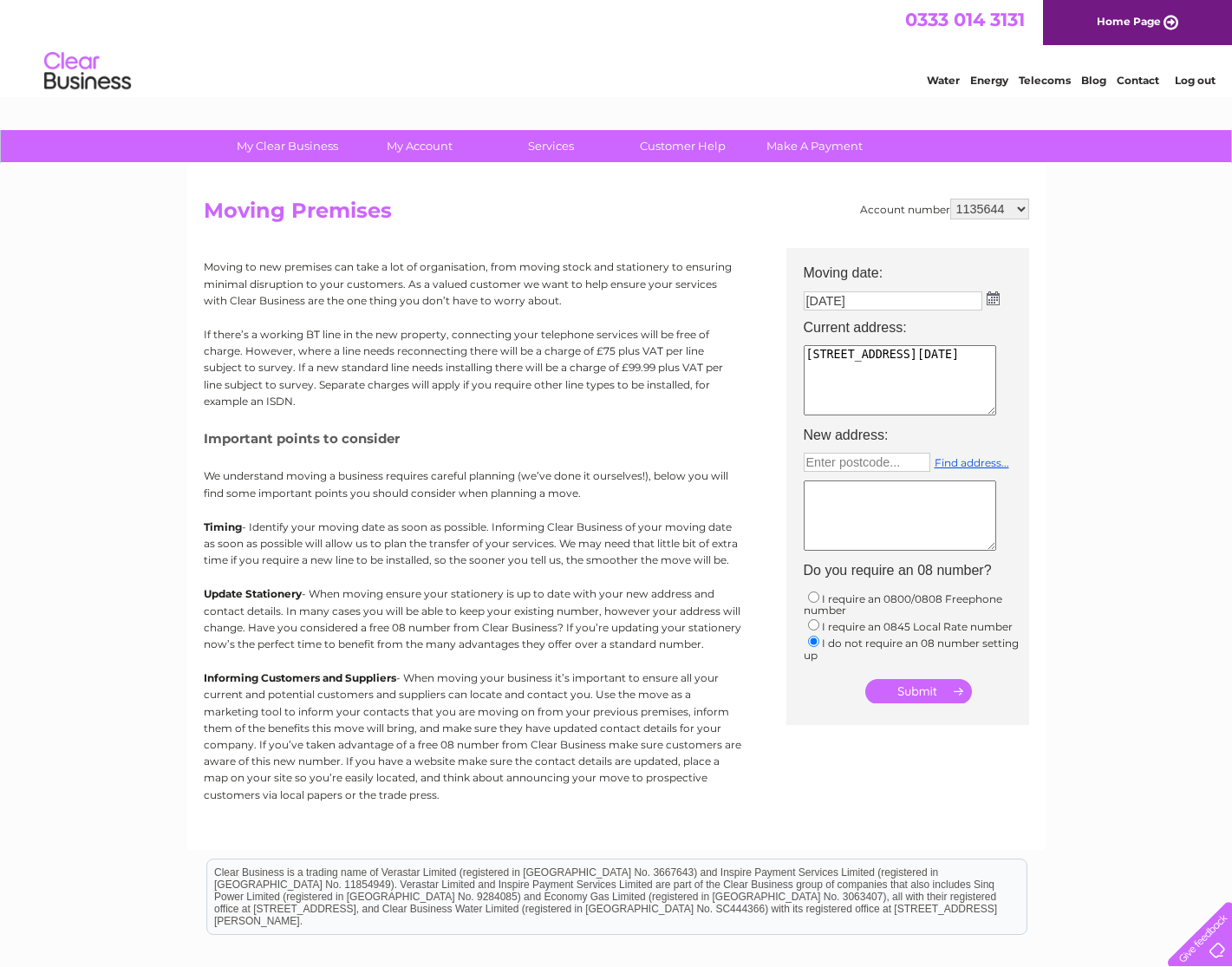
click at [924, 690] on input "submit" at bounding box center [919, 691] width 106 height 24
click at [1022, 206] on select "995290 1135644 30302330" at bounding box center [989, 209] width 79 height 21
select select "995290"
click select "995290 1135644 30302330"
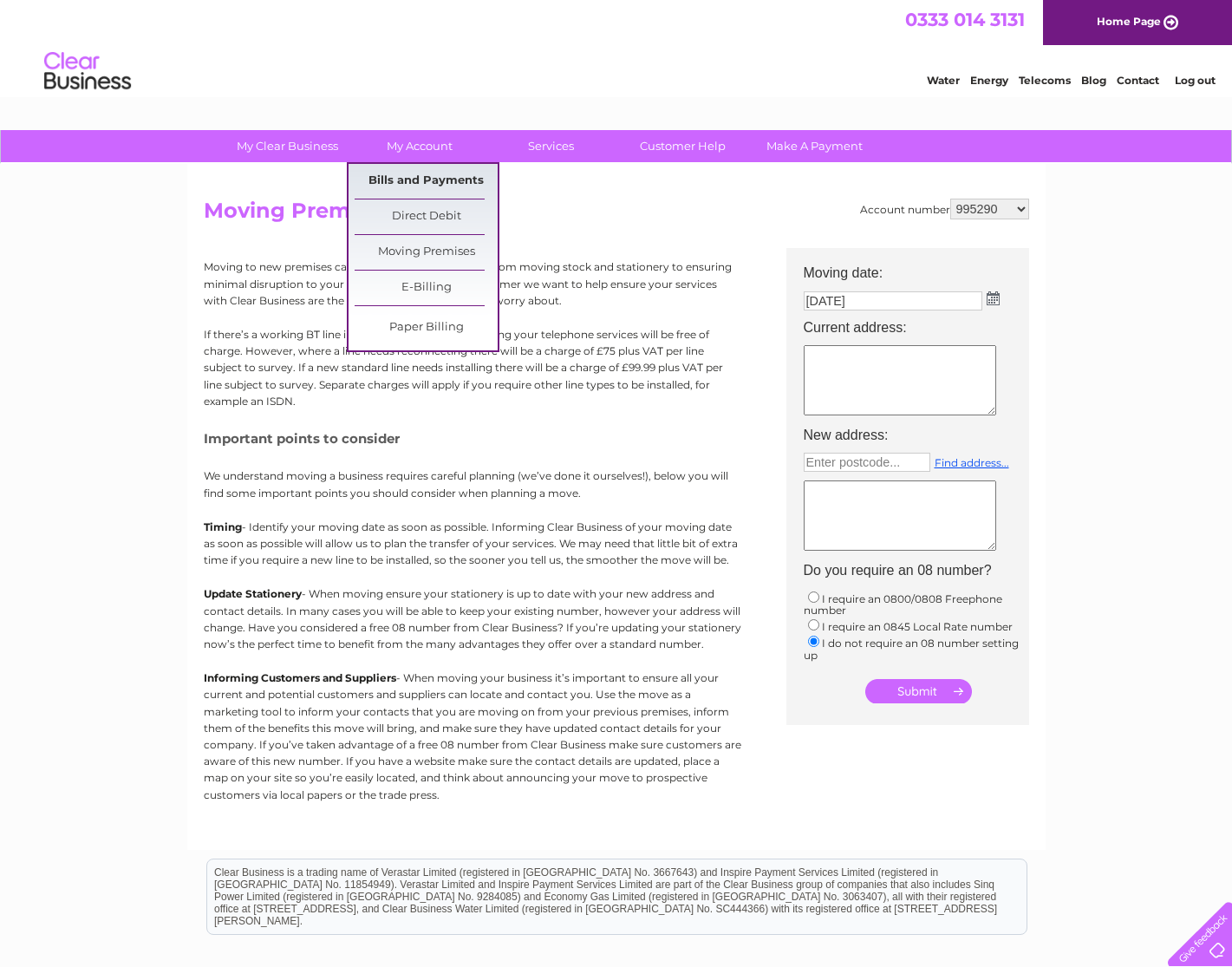
click at [423, 176] on link "Bills and Payments" at bounding box center [426, 182] width 143 height 35
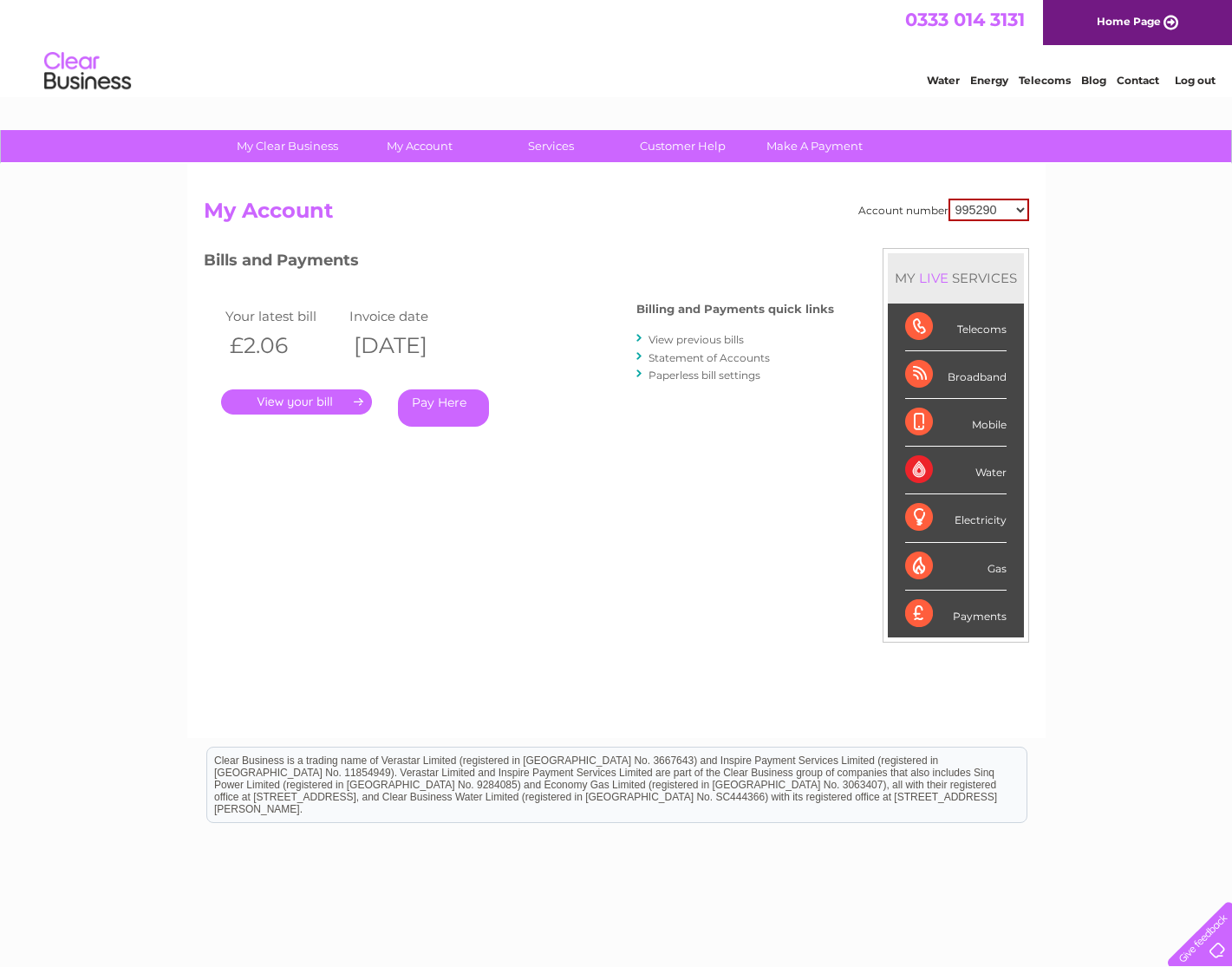
click at [1020, 209] on select "995290 1135644 30302330" at bounding box center [989, 210] width 80 height 23
select select "30302330"
click at [948, 199] on select "995290 1135644 30302330" at bounding box center [989, 210] width 80 height 23
click at [1020, 209] on select "995290 1135644 30302330" at bounding box center [989, 209] width 79 height 21
select select "1135644"
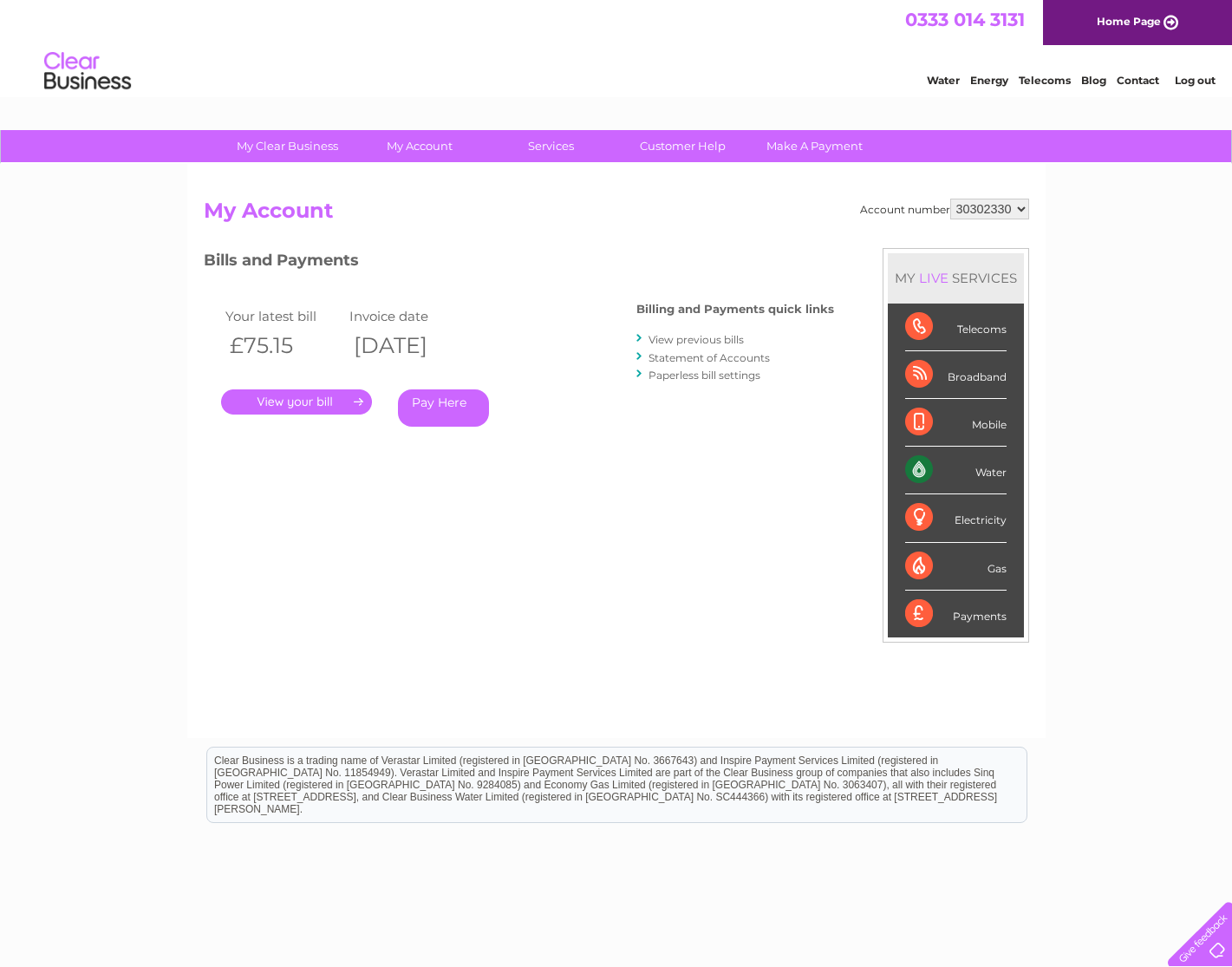
click at [950, 199] on select "995290 1135644 30302330" at bounding box center [989, 209] width 79 height 21
